Goal: Information Seeking & Learning: Learn about a topic

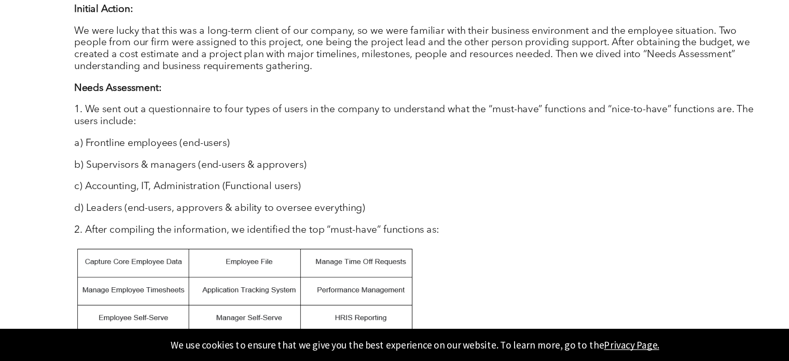
scroll to position [979, 0]
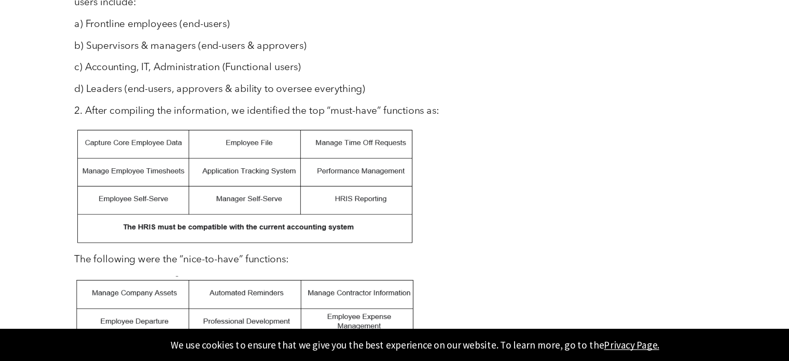
drag, startPoint x: 298, startPoint y: 115, endPoint x: 292, endPoint y: 154, distance: 38.9
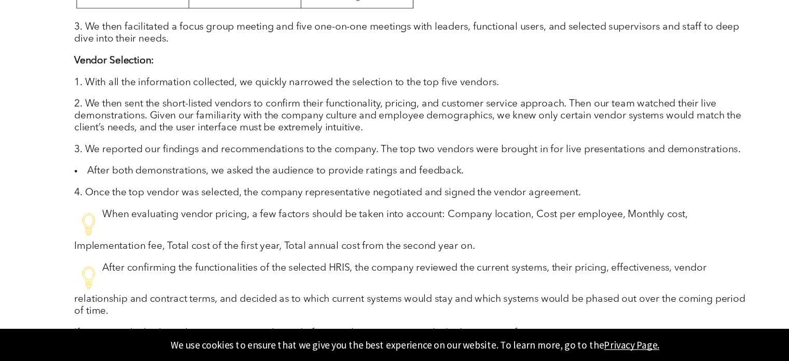
scroll to position [1355, 0]
drag, startPoint x: 292, startPoint y: 154, endPoint x: 293, endPoint y: 140, distance: 13.5
click at [293, 140] on div "Author: [PERSON_NAME] Has your organization considered adopting a Human Resourc…" at bounding box center [395, 255] width 571 height 1517
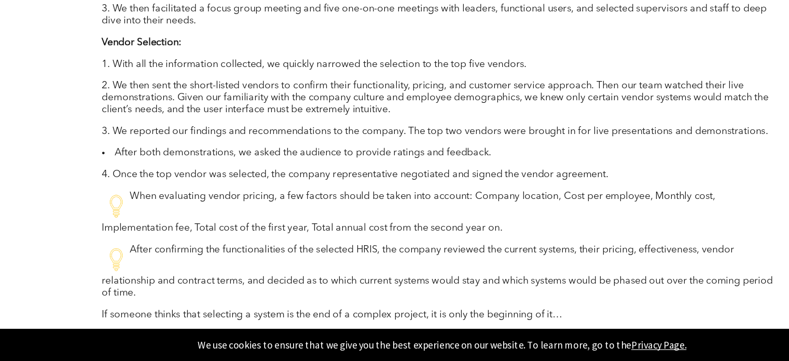
scroll to position [1372, 0]
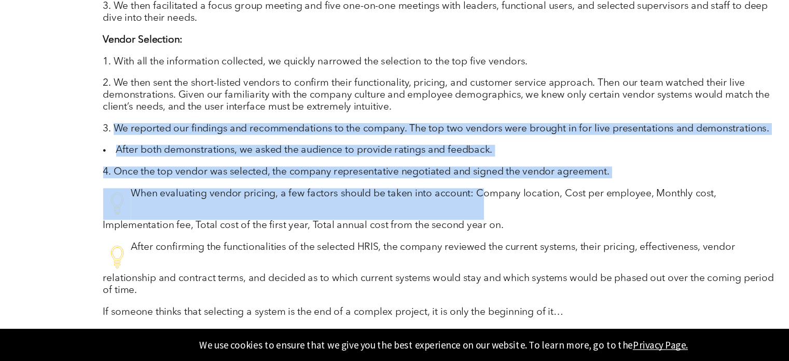
drag, startPoint x: 118, startPoint y: 168, endPoint x: 423, endPoint y: 226, distance: 309.7
click at [423, 226] on div "Author: [PERSON_NAME] Has your organization considered adopting a Human Resourc…" at bounding box center [395, 238] width 571 height 1517
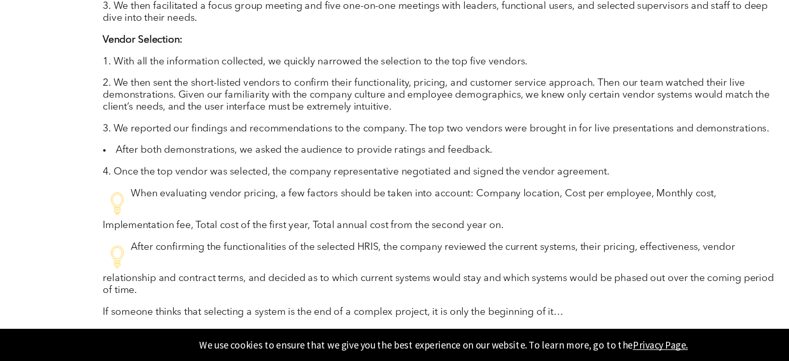
click at [574, 226] on p "When evaluating vendor pricing, a few factors should be taken into account: Com…" at bounding box center [395, 234] width 571 height 36
click at [337, 306] on p "After confirming the functionalities of the selected HRIS, the company reviewed…" at bounding box center [395, 284] width 571 height 46
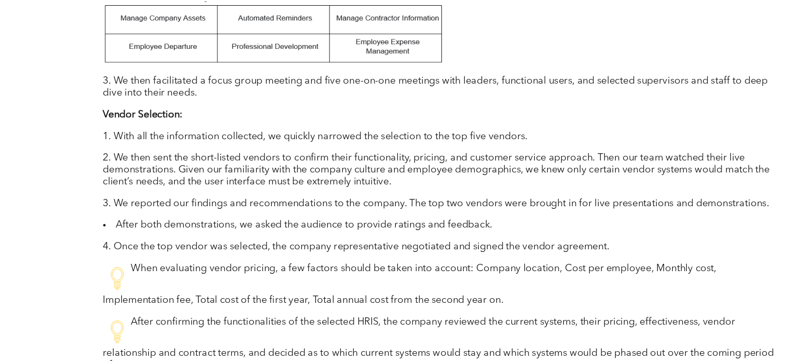
scroll to position [1367, 0]
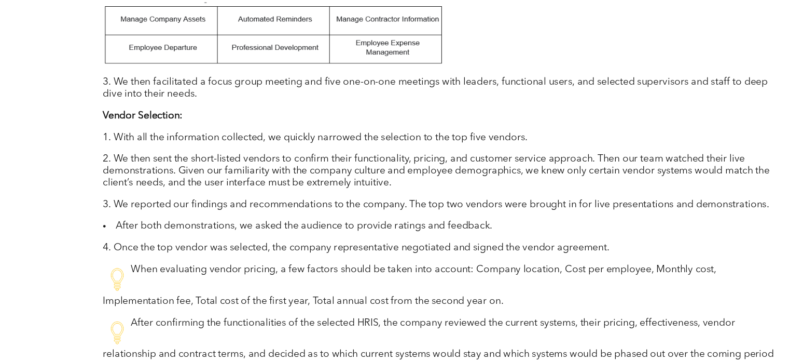
drag, startPoint x: 122, startPoint y: 121, endPoint x: 175, endPoint y: 120, distance: 53.5
click at [175, 120] on p "1. With all the information collected, we quickly narrowed the selection to the…" at bounding box center [395, 116] width 571 height 10
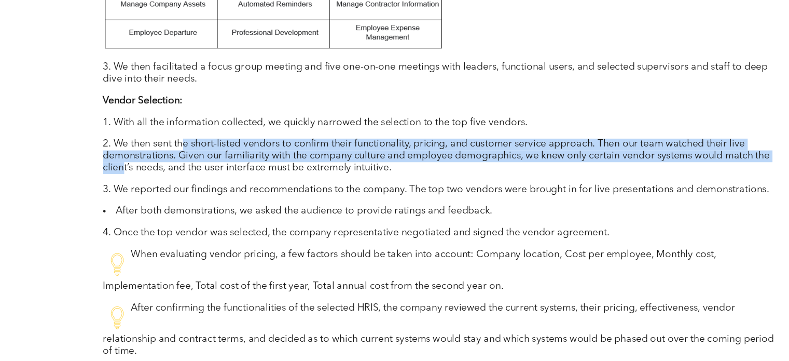
drag, startPoint x: 179, startPoint y: 138, endPoint x: 125, endPoint y: 152, distance: 55.3
click at [125, 152] on p "2. We then sent the short-listed vendors to confirm their functionality, pricin…" at bounding box center [395, 144] width 571 height 30
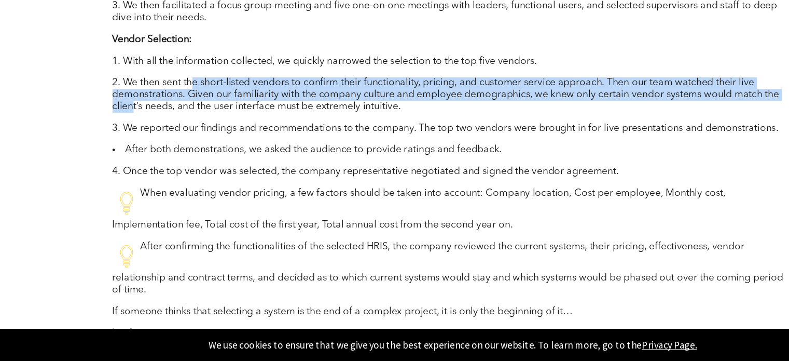
scroll to position [1378, 0]
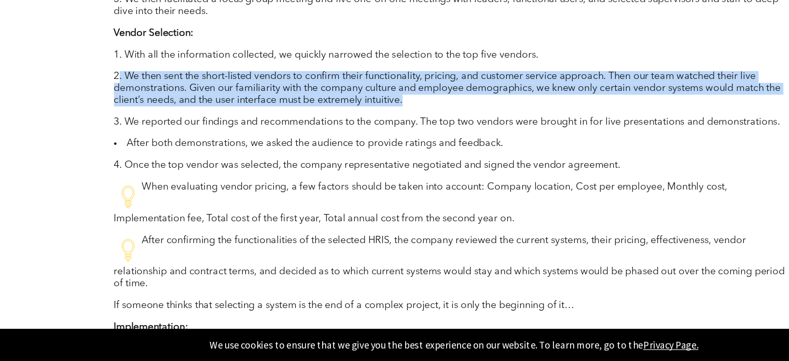
drag, startPoint x: 352, startPoint y: 145, endPoint x: 114, endPoint y: 128, distance: 238.9
click at [114, 128] on p "2. We then sent the short-listed vendors to confirm their functionality, pricin…" at bounding box center [395, 133] width 571 height 30
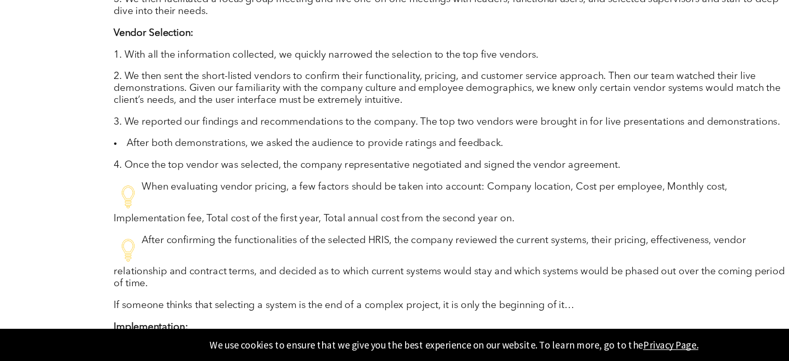
click at [350, 165] on p "3. We reported our findings and recommendations to the company. The top two ven…" at bounding box center [395, 161] width 571 height 10
